Goal: Book appointment/travel/reservation

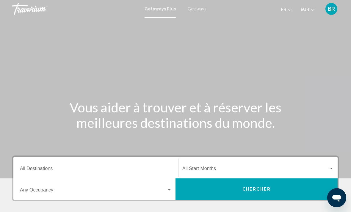
click at [109, 170] on input "Destination All Destinations" at bounding box center [96, 169] width 152 height 5
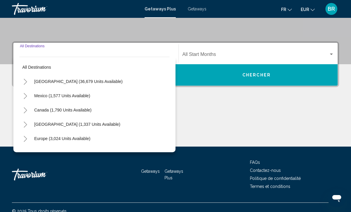
scroll to position [122, 0]
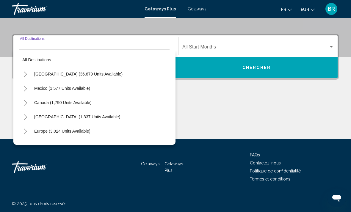
click at [92, 129] on button "Europe (3,024 units available)" at bounding box center [62, 131] width 62 height 14
type input "**********"
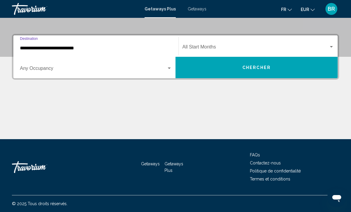
click at [237, 46] on span "Search widget" at bounding box center [256, 48] width 147 height 5
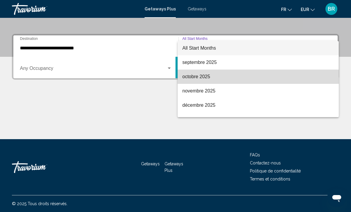
click at [230, 79] on span "octobre 2025" at bounding box center [259, 77] width 152 height 14
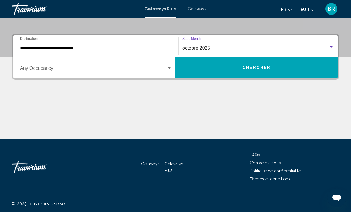
click at [256, 68] on span "Chercher" at bounding box center [257, 68] width 28 height 5
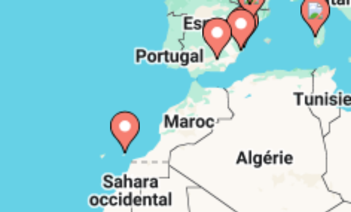
click at [188, 144] on image "Main content" at bounding box center [190, 146] width 4 height 4
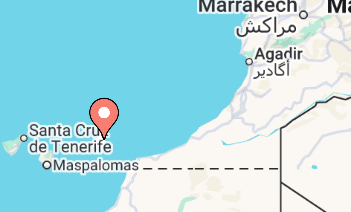
click at [174, 141] on image "Main content" at bounding box center [176, 143] width 4 height 4
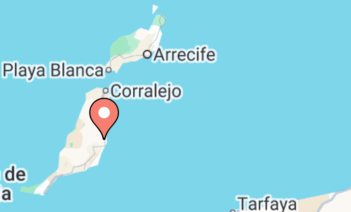
type input "**********"
click at [174, 141] on image "Main content" at bounding box center [176, 143] width 4 height 4
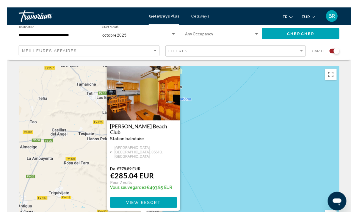
scroll to position [4, 0]
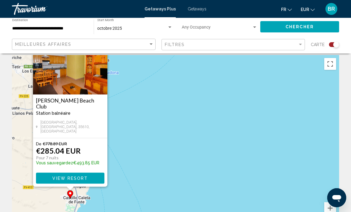
click at [68, 179] on span "View Resort" at bounding box center [69, 178] width 35 height 5
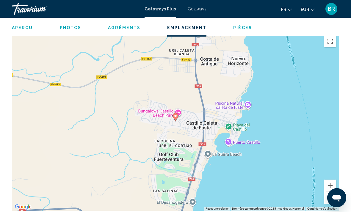
scroll to position [886, 0]
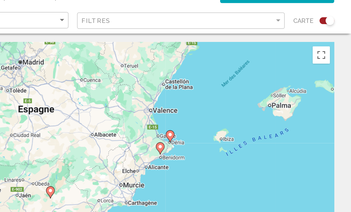
click at [130, 114] on div "Pour activer le glissement avec le clavier, appuyez sur Alt+Entrée. Une fois ce…" at bounding box center [176, 149] width 328 height 179
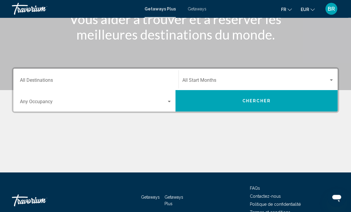
scroll to position [86, 0]
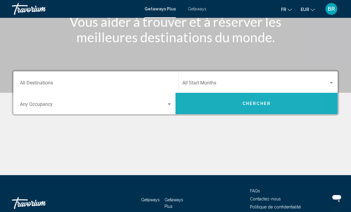
click at [269, 107] on button "Chercher" at bounding box center [257, 103] width 162 height 21
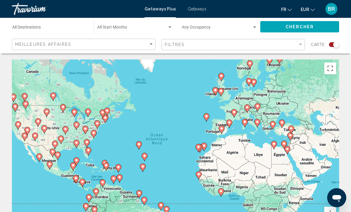
scroll to position [12, 0]
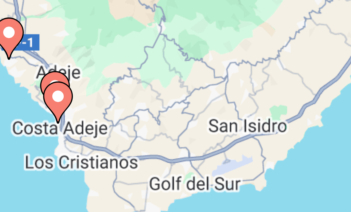
type input "**********"
click at [174, 130] on icon "Main content" at bounding box center [176, 134] width 5 height 8
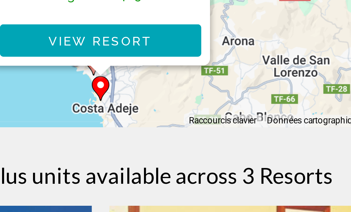
scroll to position [65, 0]
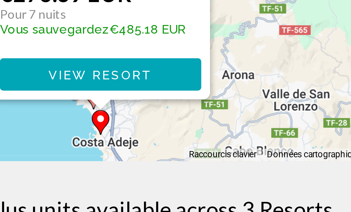
click at [158, 142] on span "View Resort" at bounding box center [175, 144] width 35 height 5
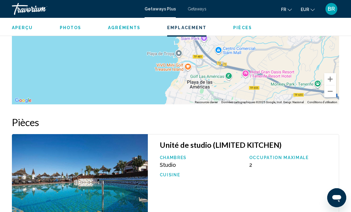
scroll to position [1028, 0]
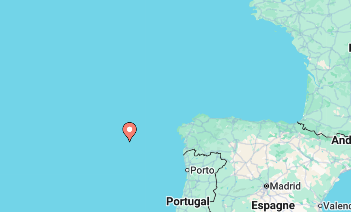
type input "**********"
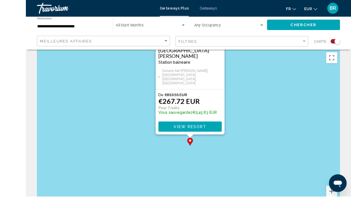
scroll to position [71, 0]
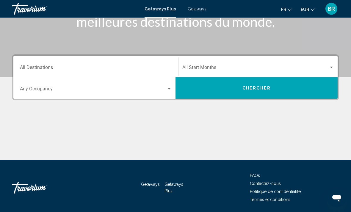
scroll to position [103, 0]
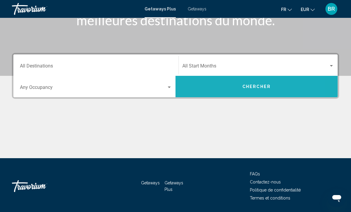
click at [272, 94] on button "Chercher" at bounding box center [257, 86] width 162 height 21
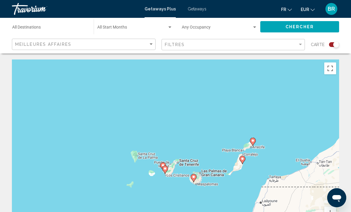
scroll to position [12, 0]
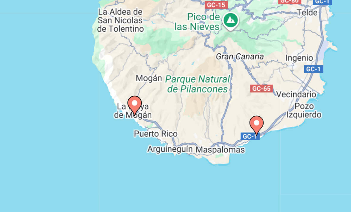
type input "**********"
click at [225, 138] on image "Main content" at bounding box center [227, 140] width 4 height 4
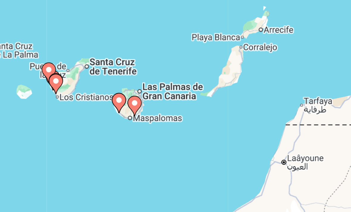
click at [174, 129] on image "Main content" at bounding box center [176, 131] width 4 height 4
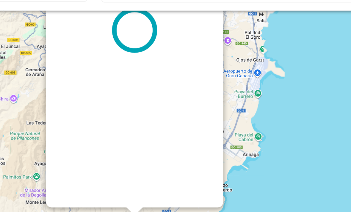
scroll to position [0, 0]
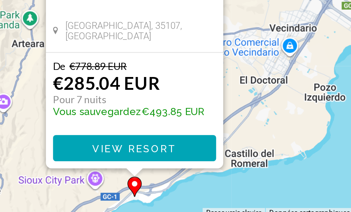
click at [141, 172] on button "View Resort" at bounding box center [175, 177] width 68 height 11
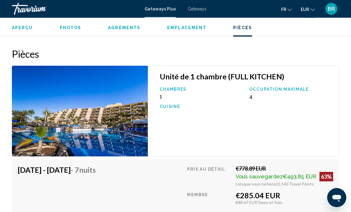
scroll to position [1093, 0]
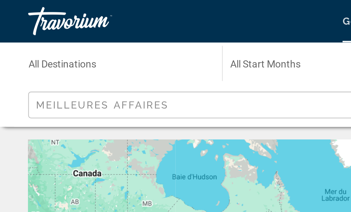
scroll to position [1, 0]
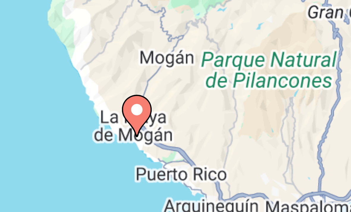
type input "**********"
click at [173, 140] on icon "Main content" at bounding box center [175, 144] width 5 height 8
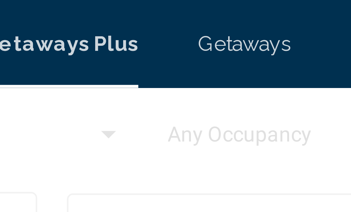
scroll to position [0, 0]
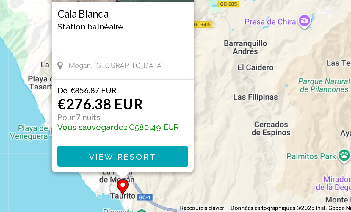
click at [158, 171] on span "View Resort" at bounding box center [175, 173] width 35 height 5
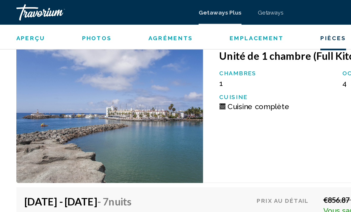
scroll to position [1260, 0]
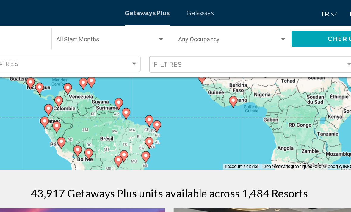
scroll to position [120, 0]
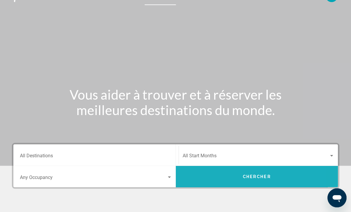
click at [265, 174] on span "Chercher" at bounding box center [257, 176] width 28 height 5
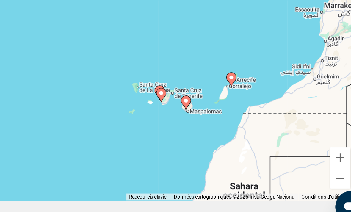
scroll to position [46, 0]
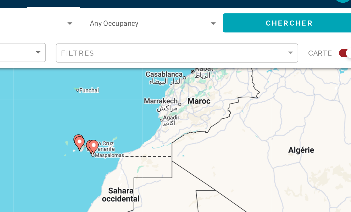
click at [173, 94] on icon "Main content" at bounding box center [175, 98] width 5 height 8
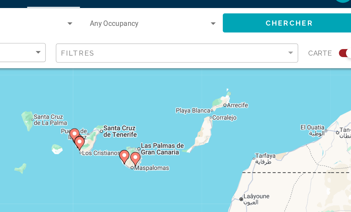
type input "**********"
click at [174, 95] on image "Main content" at bounding box center [176, 97] width 4 height 4
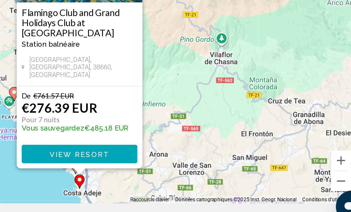
scroll to position [42, 0]
click at [158, 165] on span "View Resort" at bounding box center [175, 167] width 35 height 5
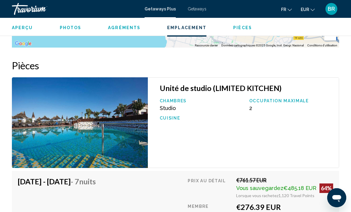
scroll to position [1078, 0]
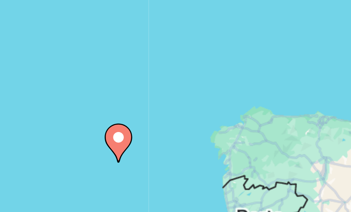
type input "**********"
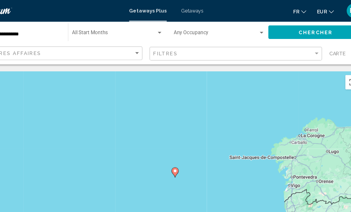
click at [97, 29] on span "Search widget" at bounding box center [132, 28] width 70 height 5
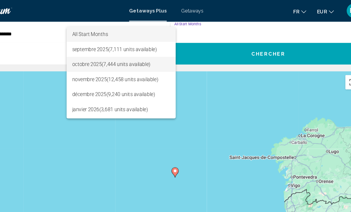
click at [97, 53] on span "[DATE] (7,444 units available)" at bounding box center [137, 53] width 81 height 13
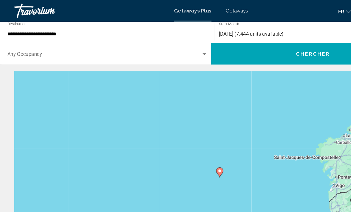
click at [167, 47] on span "Search widget" at bounding box center [86, 46] width 161 height 5
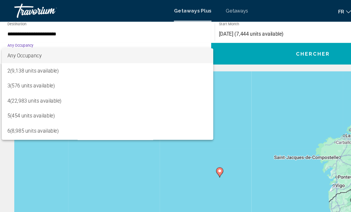
click at [28, 27] on div at bounding box center [175, 106] width 351 height 212
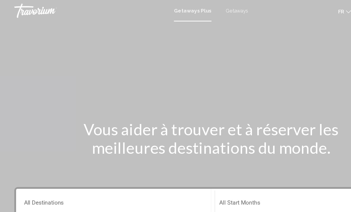
scroll to position [5, 0]
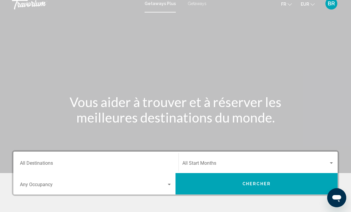
click at [141, 163] on input "Destination All Destinations" at bounding box center [96, 164] width 152 height 5
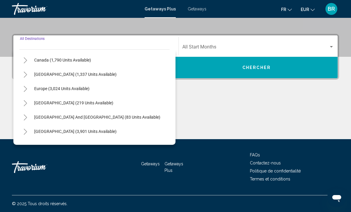
scroll to position [40, 0]
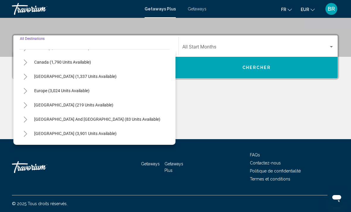
click at [40, 89] on span "Europe (3,024 units available)" at bounding box center [61, 90] width 55 height 5
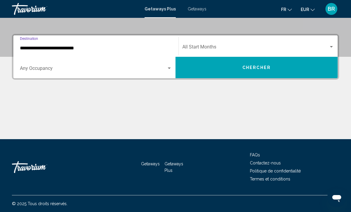
click at [169, 72] on div "Search widget" at bounding box center [96, 69] width 152 height 5
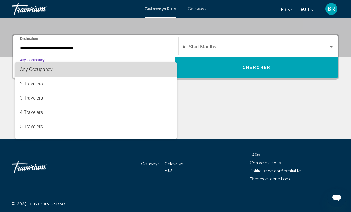
click at [145, 74] on span "Any Occupancy" at bounding box center [96, 70] width 152 height 14
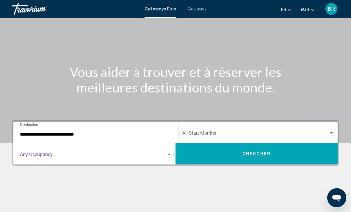
click at [36, 133] on input "**********" at bounding box center [96, 134] width 152 height 5
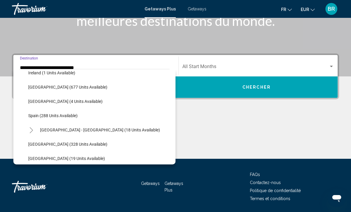
scroll to position [222, 0]
click at [112, 130] on span "[GEOGRAPHIC_DATA] - [GEOGRAPHIC_DATA] (18 units available)" at bounding box center [100, 129] width 120 height 5
type input "**********"
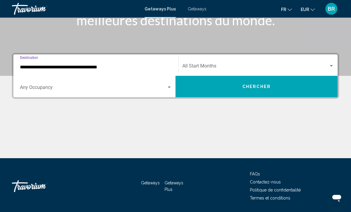
scroll to position [103, 0]
click at [248, 68] on span "Search widget" at bounding box center [256, 67] width 147 height 5
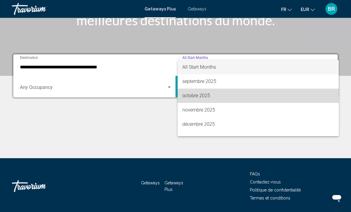
click at [210, 94] on span "octobre 2025" at bounding box center [259, 96] width 152 height 14
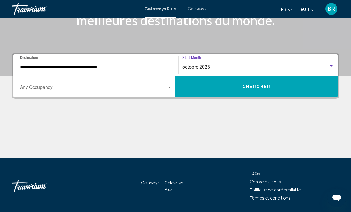
click at [255, 91] on button "Chercher" at bounding box center [257, 86] width 162 height 21
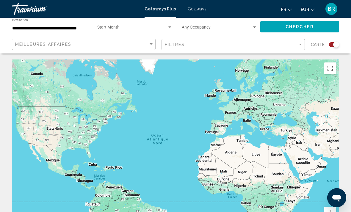
click at [222, 30] on span "Search widget" at bounding box center [217, 28] width 70 height 5
click at [64, 25] on div at bounding box center [175, 106] width 351 height 212
click at [66, 29] on input "**********" at bounding box center [50, 28] width 76 height 5
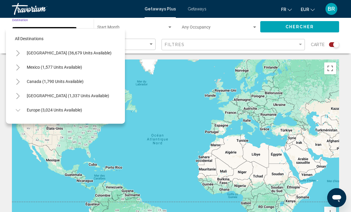
scroll to position [236, 0]
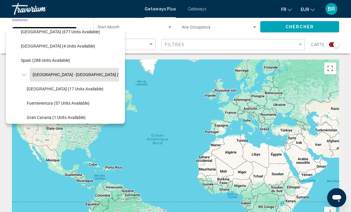
click at [131, 27] on span "Search widget" at bounding box center [132, 28] width 70 height 5
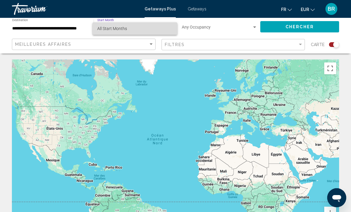
click at [106, 27] on span "All Start Months" at bounding box center [112, 28] width 30 height 5
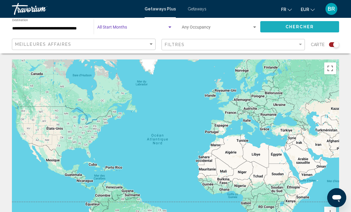
click at [314, 26] on button "Chercher" at bounding box center [300, 26] width 79 height 11
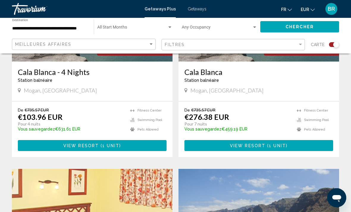
scroll to position [298, 0]
click at [315, 109] on span "Fitness Center" at bounding box center [316, 111] width 24 height 4
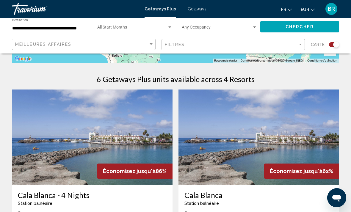
scroll to position [174, 0]
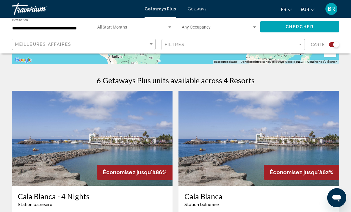
click at [43, 153] on img "Main content" at bounding box center [92, 138] width 161 height 95
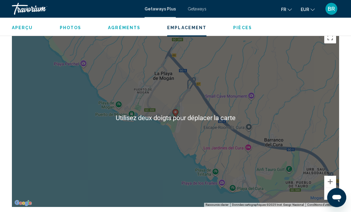
scroll to position [995, 0]
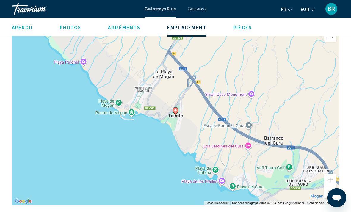
click at [331, 193] on button "Zoom arrière" at bounding box center [331, 192] width 12 height 12
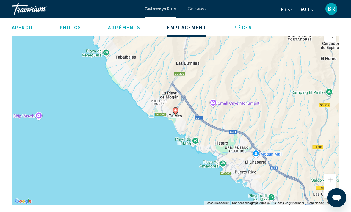
click at [327, 196] on button "Zoom arrière" at bounding box center [331, 192] width 12 height 12
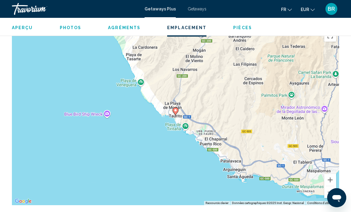
click at [326, 196] on button "Zoom arrière" at bounding box center [331, 192] width 12 height 12
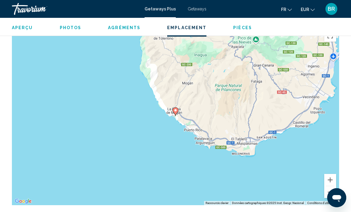
click at [325, 196] on button "Zoom arrière" at bounding box center [331, 192] width 12 height 12
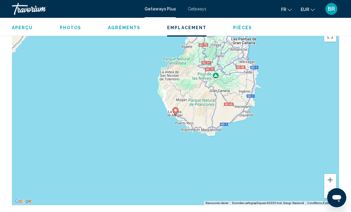
click at [332, 194] on button "Zoom arrière" at bounding box center [331, 192] width 12 height 12
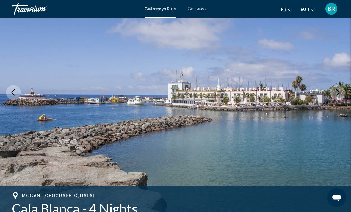
scroll to position [59, 0]
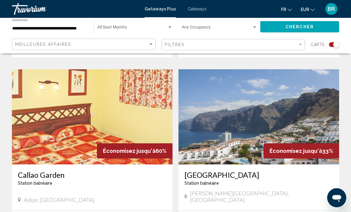
scroll to position [401, 0]
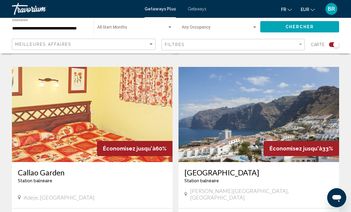
click at [254, 192] on span "[PERSON_NAME][GEOGRAPHIC_DATA], [GEOGRAPHIC_DATA]" at bounding box center [261, 194] width 143 height 13
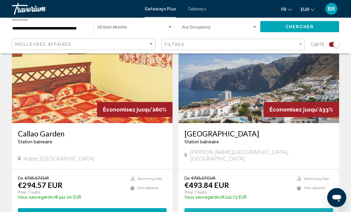
scroll to position [440, 0]
click at [269, 212] on span "1 unit" at bounding box center [277, 214] width 17 height 5
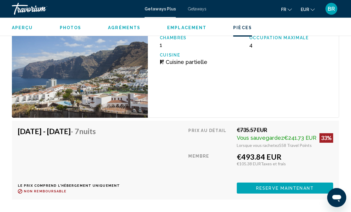
scroll to position [1091, 0]
